Goal: Task Accomplishment & Management: Complete application form

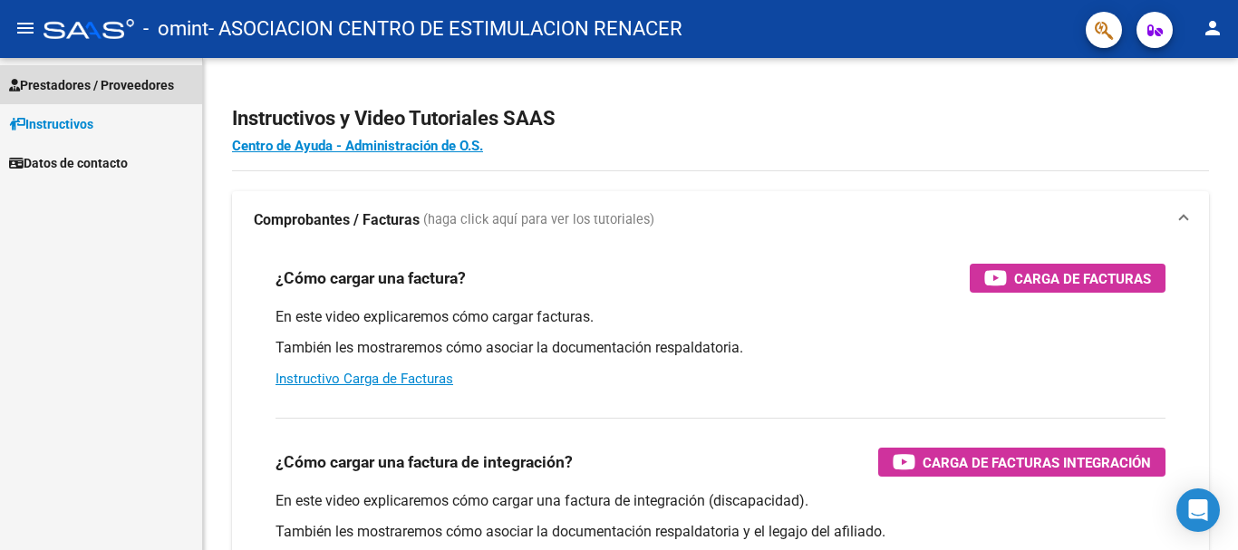
click at [90, 84] on span "Prestadores / Proveedores" at bounding box center [91, 85] width 165 height 20
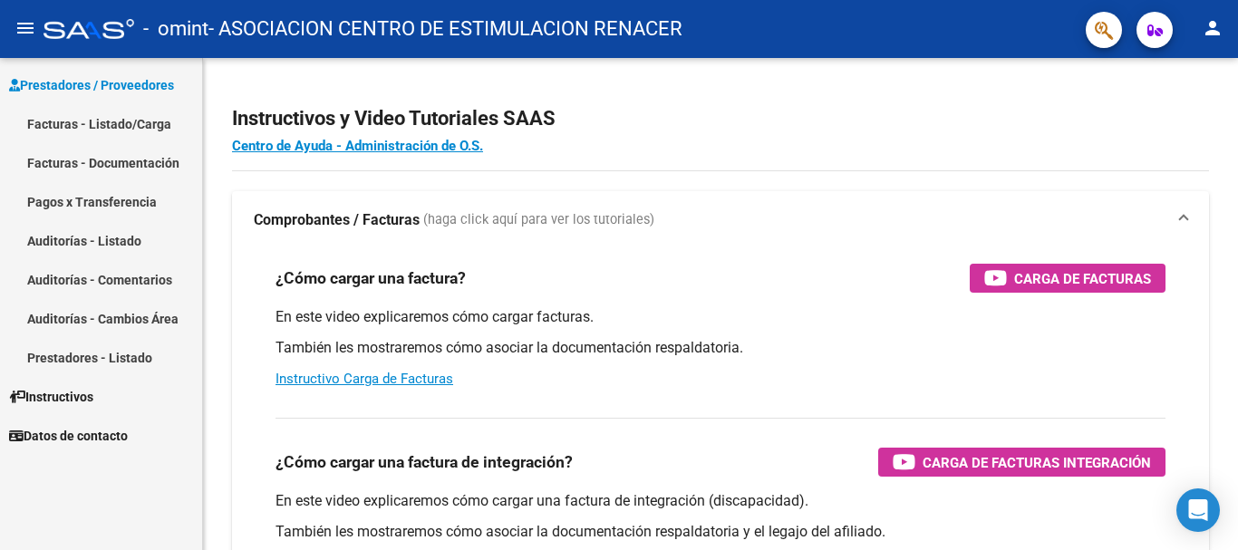
click at [118, 122] on link "Facturas - Listado/Carga" at bounding box center [101, 123] width 202 height 39
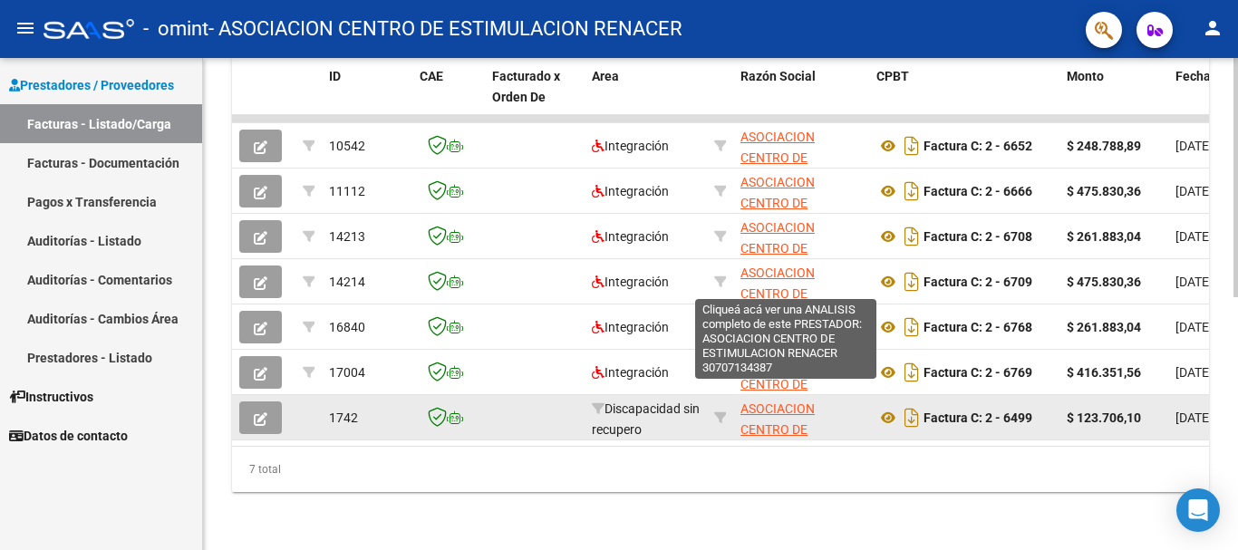
scroll to position [431, 0]
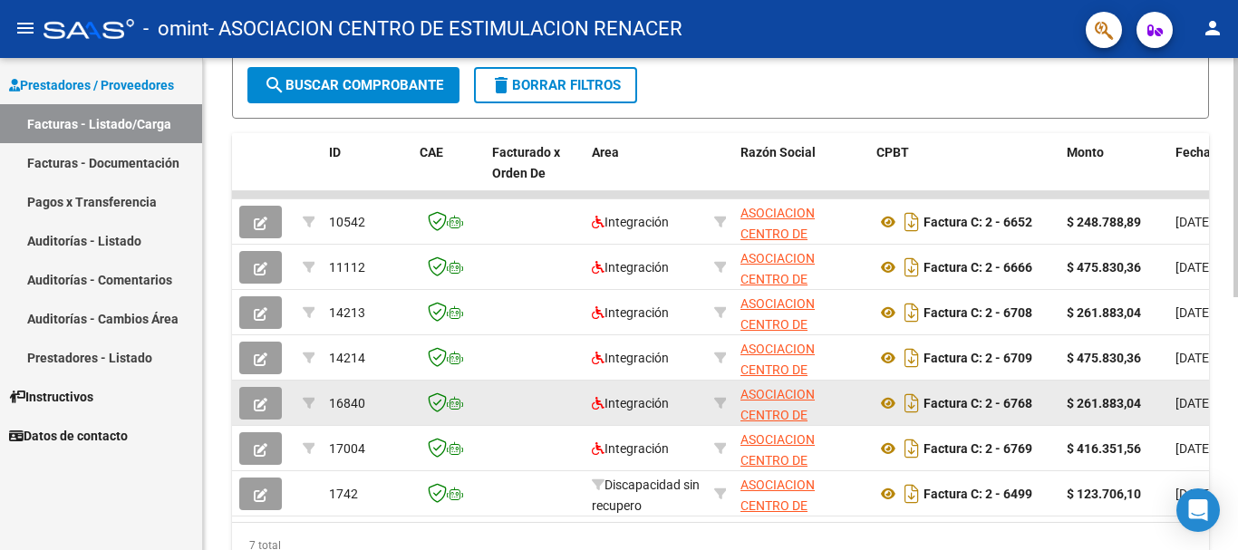
click at [266, 402] on icon "button" at bounding box center [261, 405] width 14 height 14
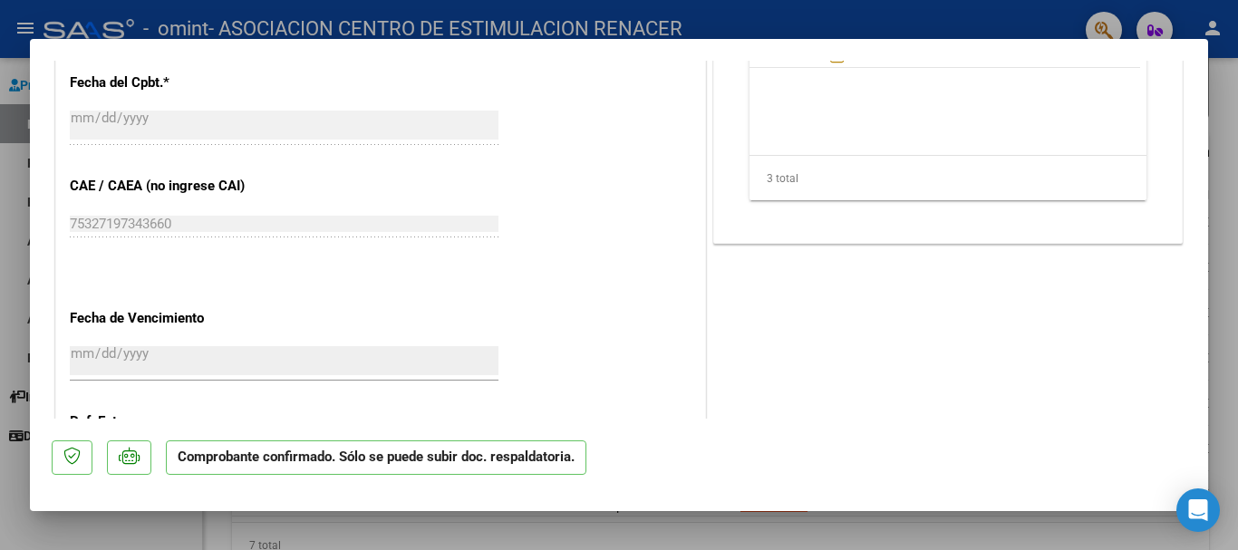
scroll to position [909, 0]
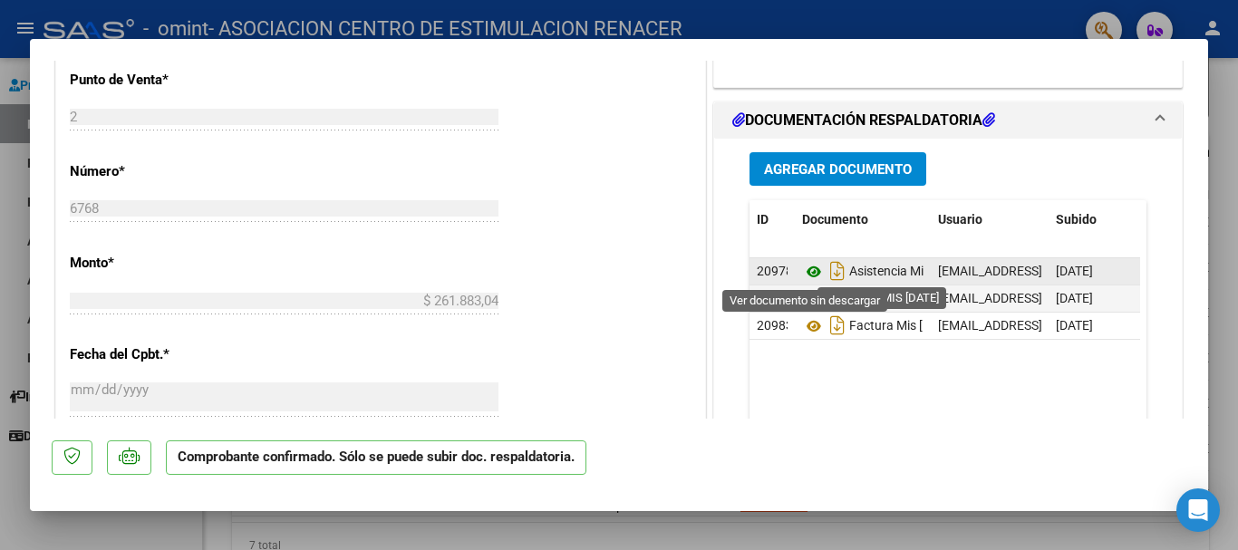
click at [807, 272] on icon at bounding box center [814, 272] width 24 height 22
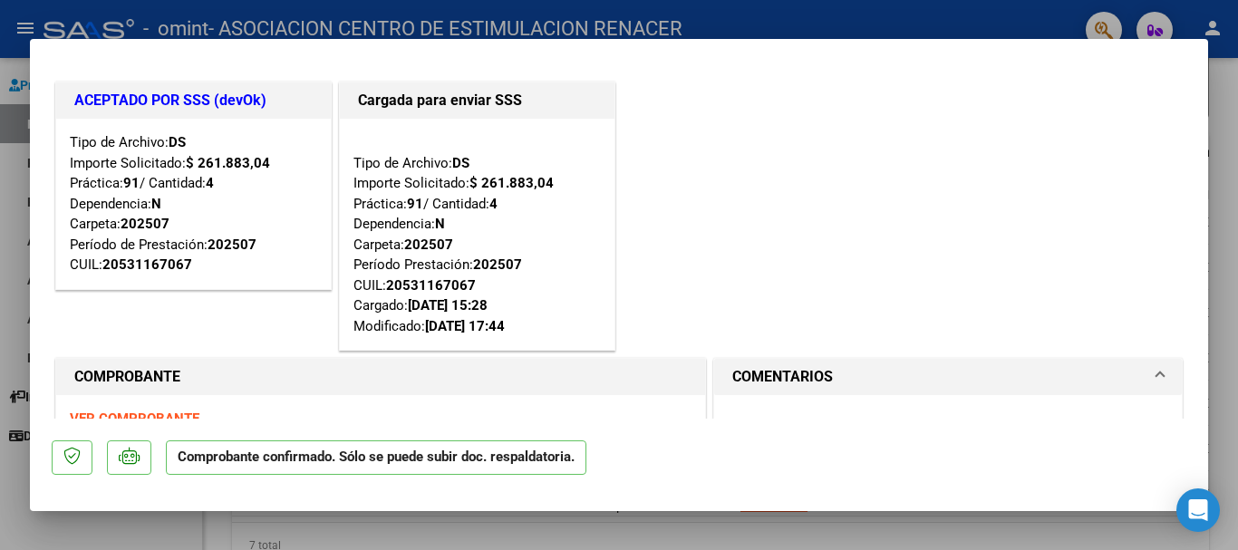
scroll to position [0, 0]
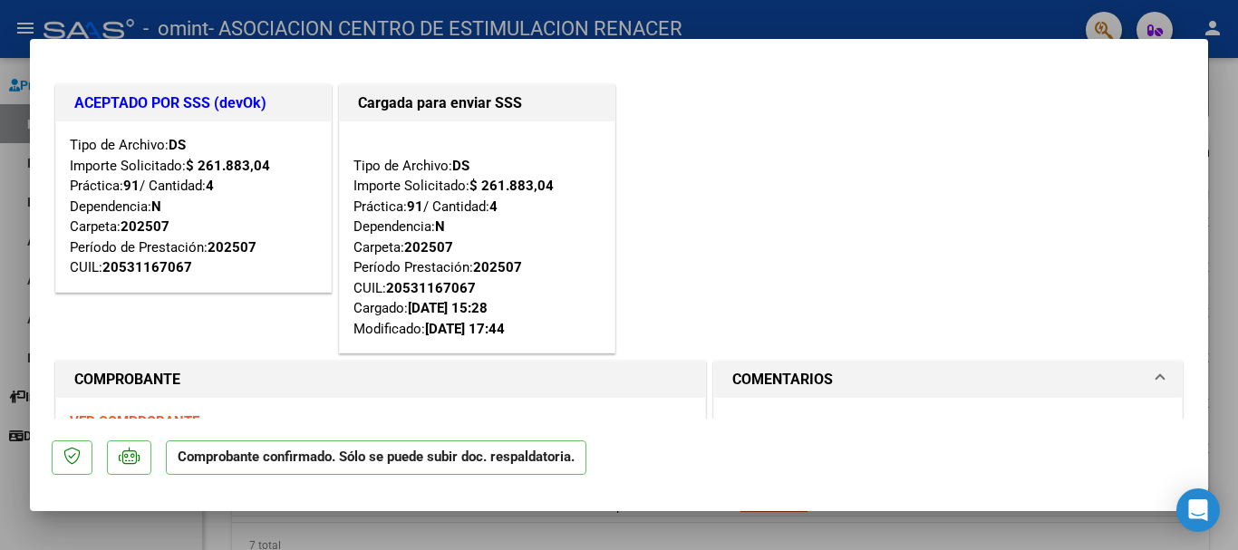
click at [1224, 283] on div at bounding box center [619, 275] width 1238 height 550
type input "$ 0,00"
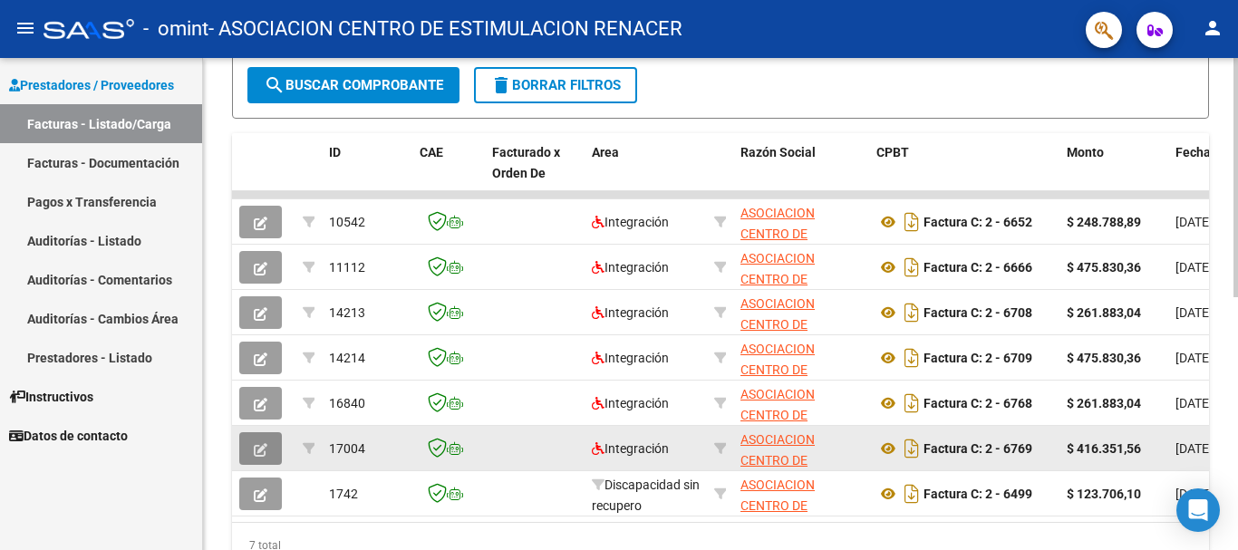
click at [263, 449] on icon "button" at bounding box center [261, 450] width 14 height 14
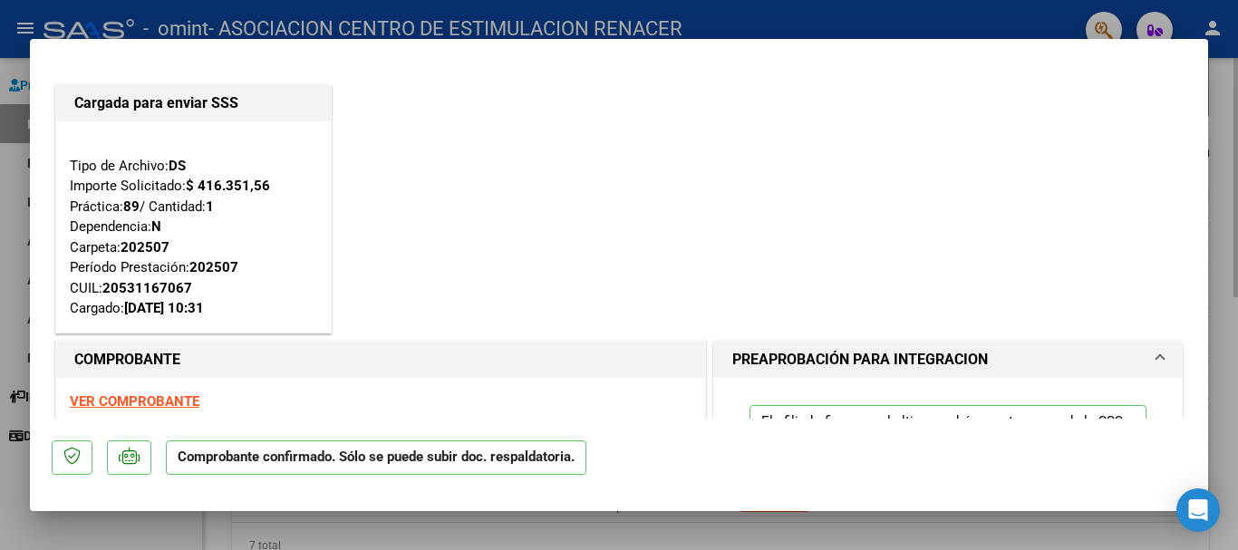
click at [1223, 146] on div at bounding box center [619, 275] width 1238 height 550
type input "$ 0,00"
